Goal: Information Seeking & Learning: Learn about a topic

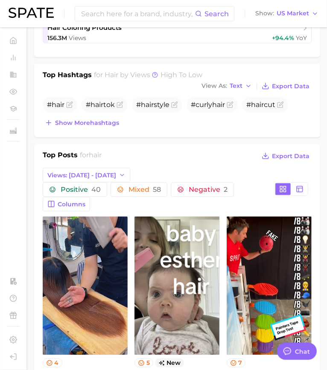
drag, startPoint x: 204, startPoint y: 39, endPoint x: 196, endPoint y: 41, distance: 8.3
click at [203, 117] on div "Show more hashtags" at bounding box center [177, 123] width 269 height 12
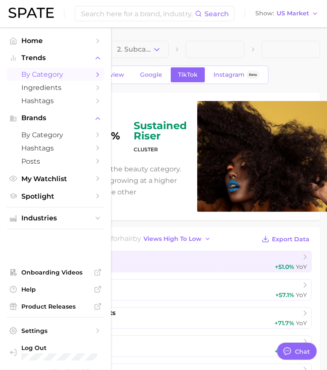
click at [40, 77] on span "by Category" at bounding box center [55, 74] width 68 height 8
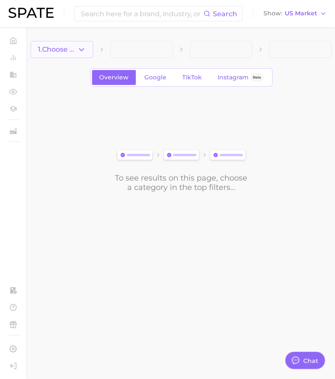
click at [40, 46] on span "1. Choose Category" at bounding box center [57, 50] width 39 height 8
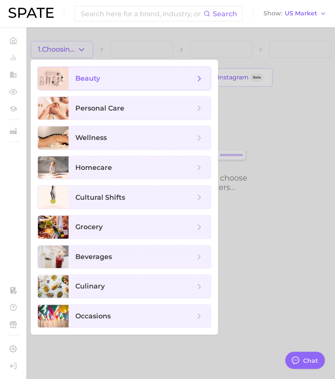
click at [118, 76] on span "beauty" at bounding box center [134, 78] width 119 height 9
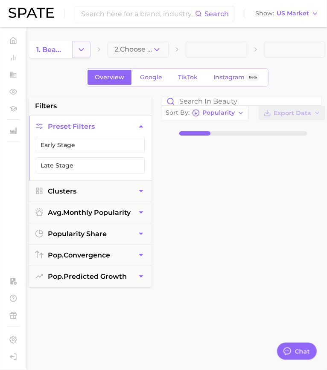
click at [84, 48] on polyline "Change Category" at bounding box center [81, 49] width 5 height 2
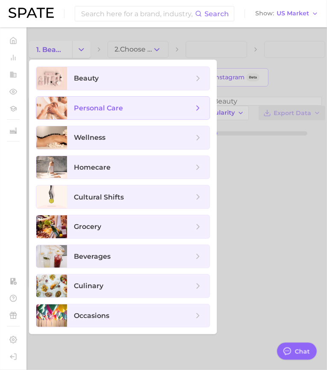
click at [97, 109] on span "personal care" at bounding box center [98, 108] width 49 height 8
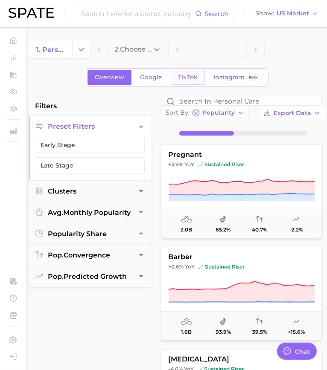
click at [180, 75] on span "TikTok" at bounding box center [188, 77] width 20 height 7
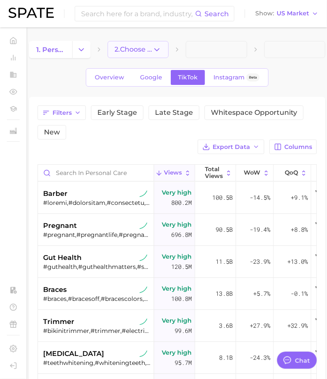
click at [139, 49] on span "2. Choose Category" at bounding box center [134, 50] width 38 height 8
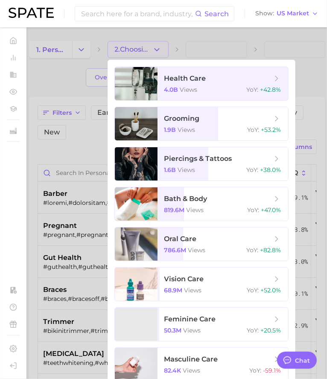
click at [55, 70] on div at bounding box center [163, 189] width 327 height 379
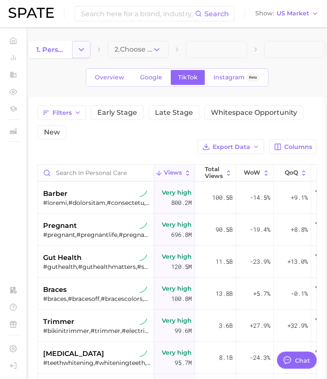
click at [72, 53] on link "1. personal care" at bounding box center [50, 49] width 43 height 17
click at [76, 49] on button "Change Category" at bounding box center [81, 49] width 18 height 17
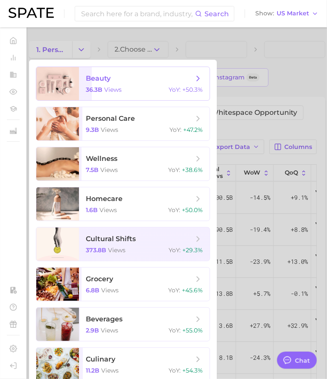
click at [110, 80] on span "beauty" at bounding box center [98, 78] width 25 height 8
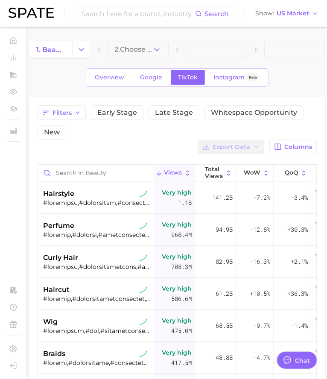
type textarea "x"
